Goal: Find contact information: Find contact information

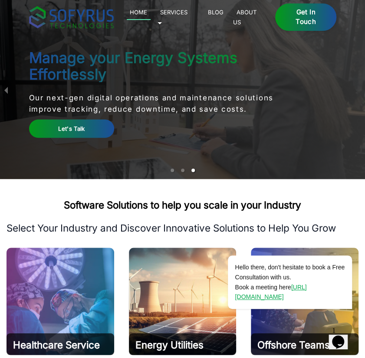
click at [257, 16] on link "About Us" at bounding box center [244, 17] width 23 height 20
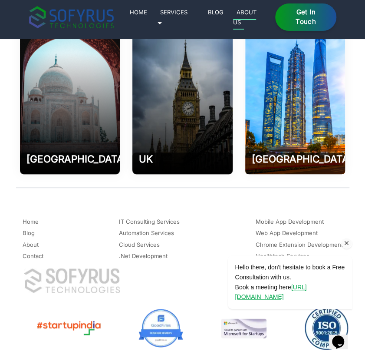
scroll to position [1412, 0]
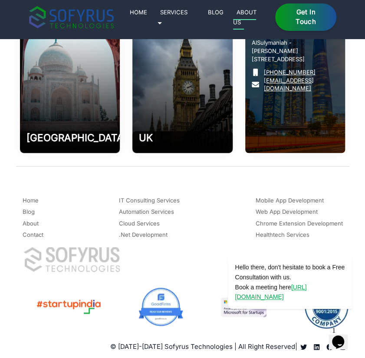
click at [284, 133] on div "Riyadh AlSulymaniah - [PERSON_NAME][GEOGRAPHIC_DATA] 1 [PHONE_NUMBER] [EMAIL_AD…" at bounding box center [296, 78] width 100 height 150
drag, startPoint x: 321, startPoint y: 71, endPoint x: 275, endPoint y: 71, distance: 46.1
click at [275, 71] on p "[PHONE_NUMBER]" at bounding box center [295, 72] width 87 height 8
click at [274, 71] on link "[PHONE_NUMBER]" at bounding box center [290, 72] width 52 height 8
click at [312, 73] on link "[PHONE_NUMBER]" at bounding box center [290, 72] width 52 height 8
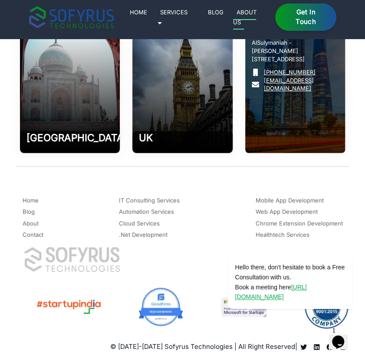
click at [318, 73] on p "[PHONE_NUMBER]" at bounding box center [295, 72] width 87 height 8
click at [309, 69] on link "[PHONE_NUMBER]" at bounding box center [290, 72] width 52 height 8
drag, startPoint x: 322, startPoint y: 72, endPoint x: 264, endPoint y: 75, distance: 57.9
click at [264, 75] on p "[PHONE_NUMBER]" at bounding box center [295, 72] width 87 height 8
click at [324, 74] on p "[PHONE_NUMBER]" at bounding box center [295, 72] width 87 height 8
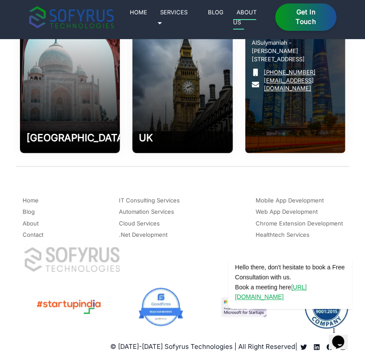
drag, startPoint x: 320, startPoint y: 72, endPoint x: 263, endPoint y: 73, distance: 56.9
click at [263, 73] on p "[PHONE_NUMBER]" at bounding box center [295, 72] width 87 height 8
copy link "[PHONE_NUMBER]"
click at [319, 83] on link "[EMAIL_ADDRESS][DOMAIN_NAME]" at bounding box center [301, 84] width 75 height 17
drag, startPoint x: 301, startPoint y: 45, endPoint x: 296, endPoint y: 44, distance: 4.5
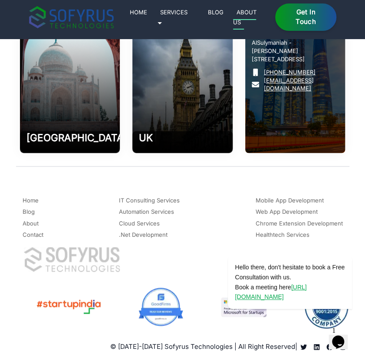
click at [301, 45] on div "Riyadh AlSulymaniah - [PERSON_NAME][GEOGRAPHIC_DATA] 1 [PHONE_NUMBER] [EMAIL_AD…" at bounding box center [296, 78] width 100 height 150
drag, startPoint x: 325, startPoint y: 83, endPoint x: 264, endPoint y: 85, distance: 60.9
click at [264, 85] on div "Riyadh AlSulymaniah - [PERSON_NAME][GEOGRAPHIC_DATA] 1 [PHONE_NUMBER] [EMAIL_AD…" at bounding box center [296, 78] width 100 height 150
copy link "[EMAIL_ADDRESS][DOMAIN_NAME]"
